Goal: Navigation & Orientation: Find specific page/section

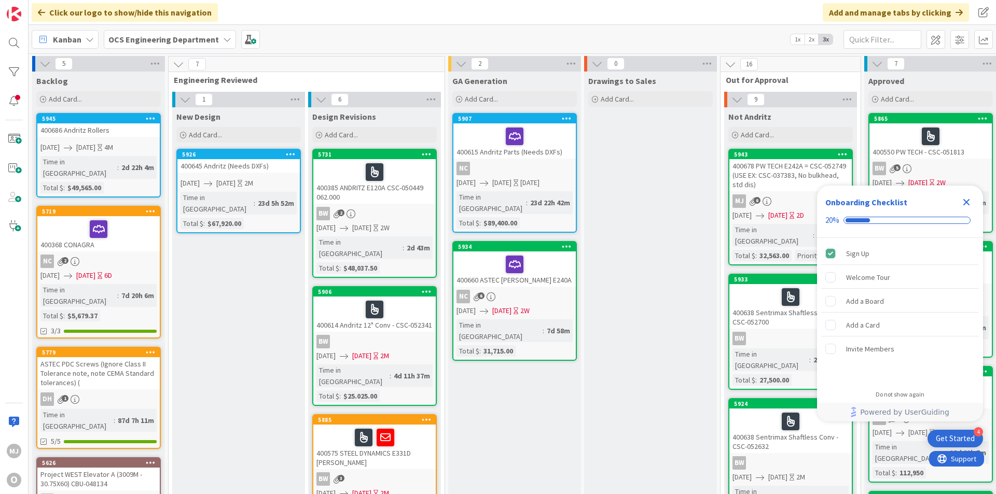
click at [966, 201] on icon "Close Checklist" at bounding box center [966, 202] width 7 height 7
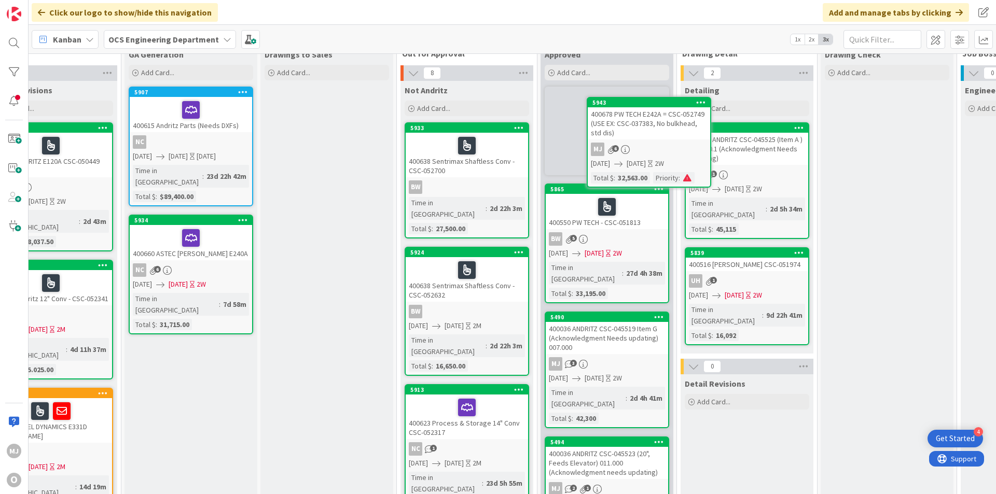
scroll to position [0, 324]
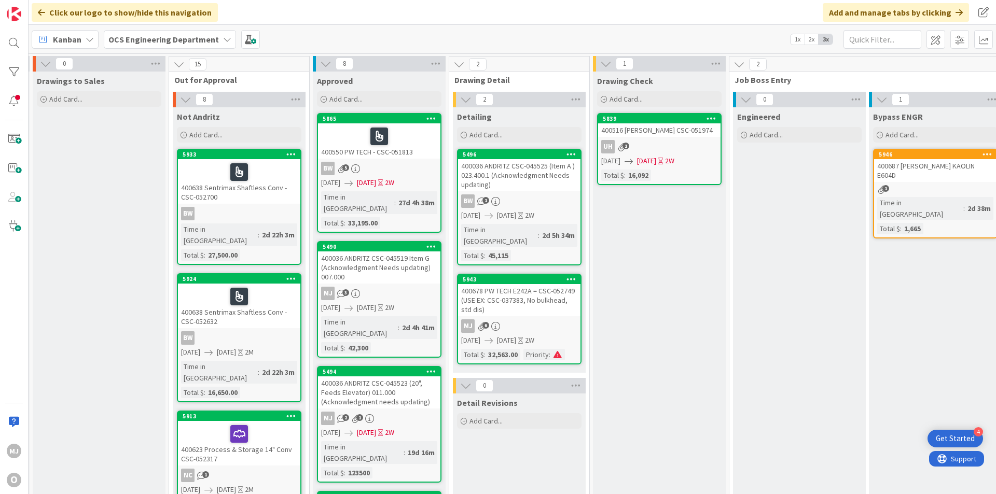
scroll to position [0, 593]
